Goal: Answer question/provide support: Share knowledge or assist other users

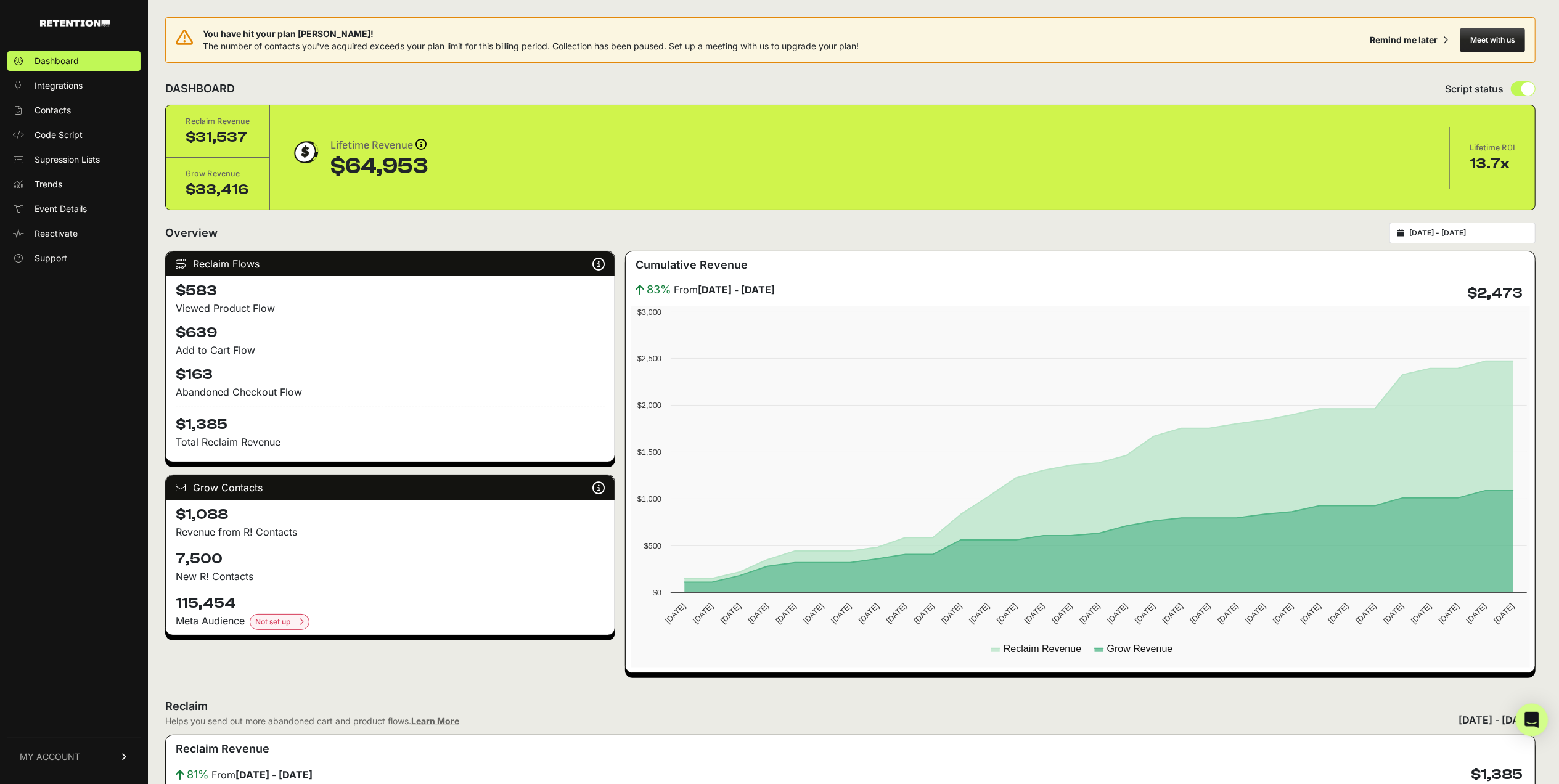
click at [1536, 720] on icon "Open Intercom Messenger" at bounding box center [1531, 720] width 14 height 16
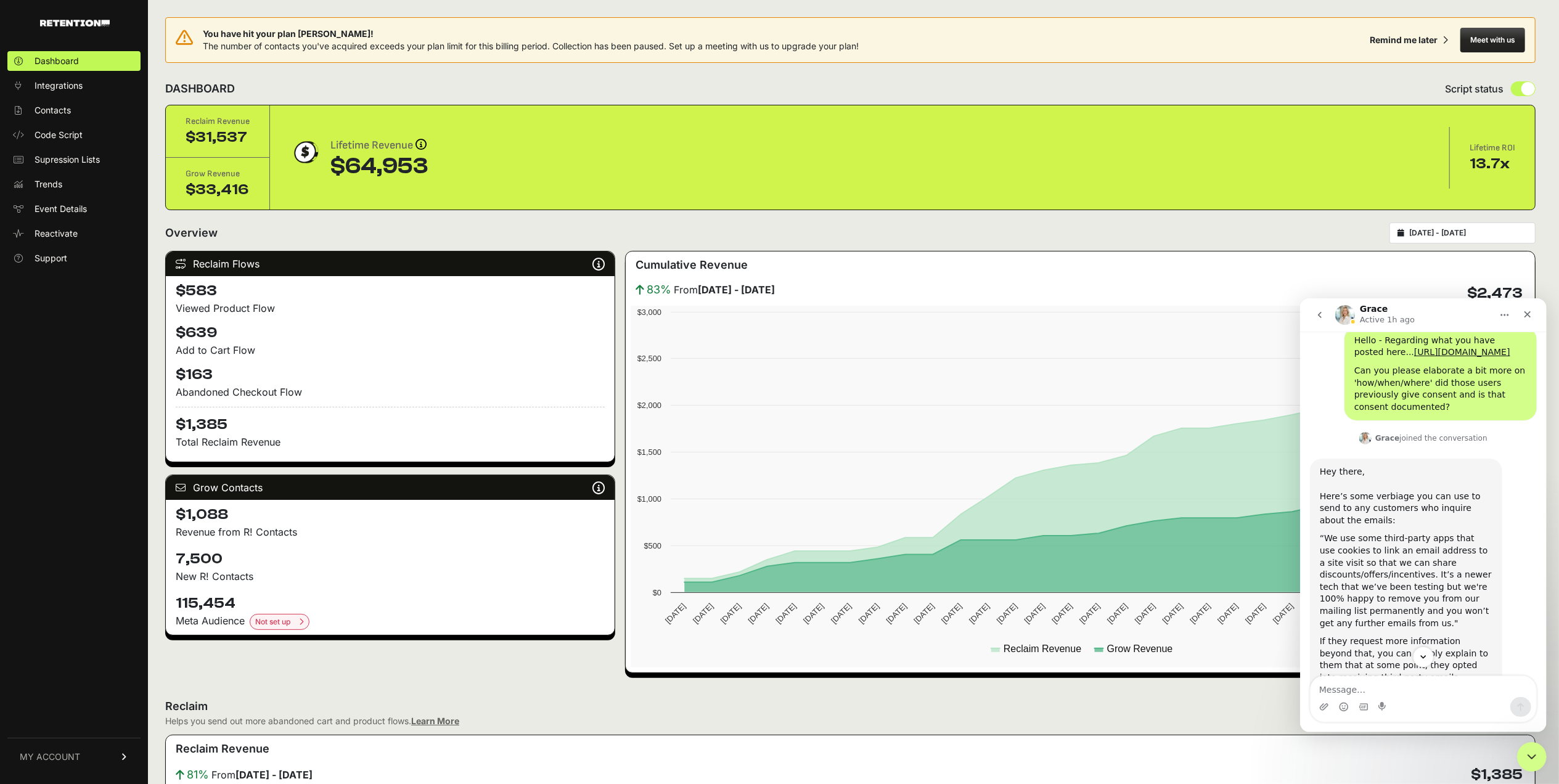
scroll to position [730, 0]
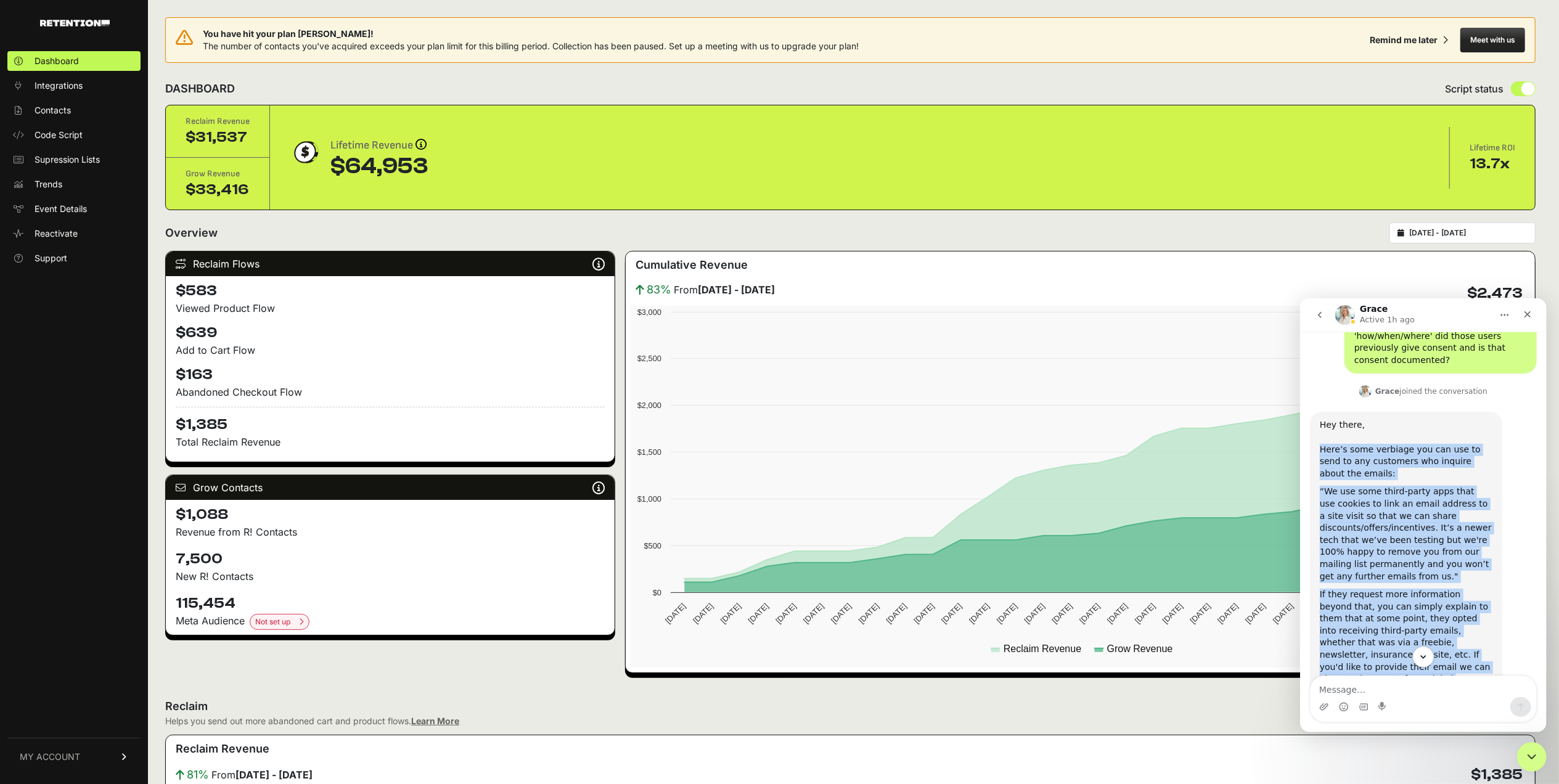
drag, startPoint x: 1322, startPoint y: 411, endPoint x: 1420, endPoint y: 625, distance: 235.4
click at [1420, 625] on div "Hey there, Here’s some verbiage you can use to send to any customers who inquir…" at bounding box center [1406, 557] width 173 height 278
copy div "Here’s some verbiage you can use to send to any customers who inquire about the…"
click at [1384, 488] on div "“We use some third-party apps that use cookies to link an email address to a si…" at bounding box center [1406, 534] width 173 height 97
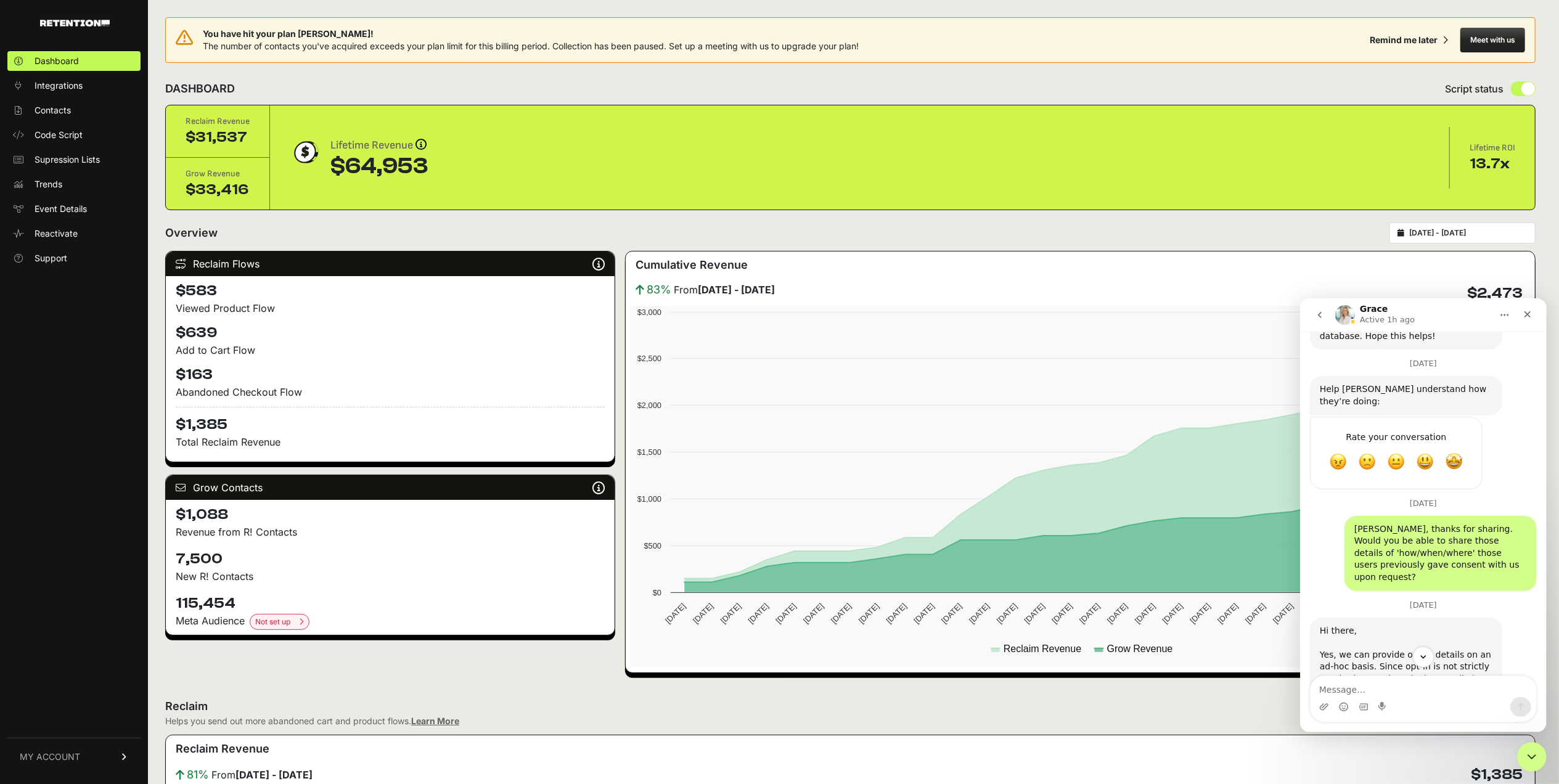
scroll to position [1141, 0]
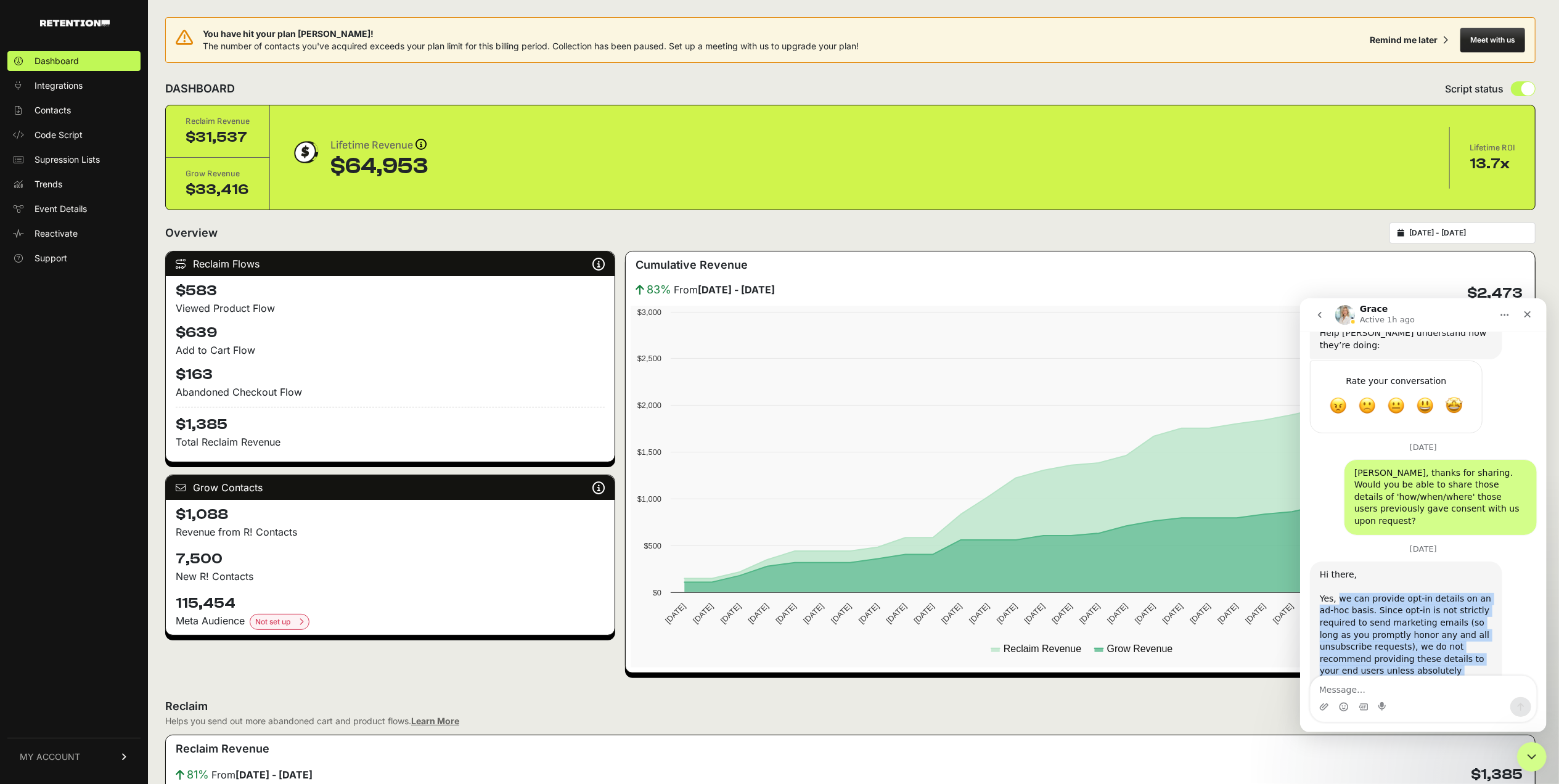
drag, startPoint x: 1336, startPoint y: 512, endPoint x: 1396, endPoint y: 585, distance: 94.5
click at [1396, 585] on div "Hi there, ​ Yes, we can provide opt-in details on an ad-hoc basis. Since opt-in…" at bounding box center [1406, 653] width 173 height 169
copy div "we can provide opt-in details on an ad-hoc basis. Since opt-in is not strictly …"
